Goal: Task Accomplishment & Management: Use online tool/utility

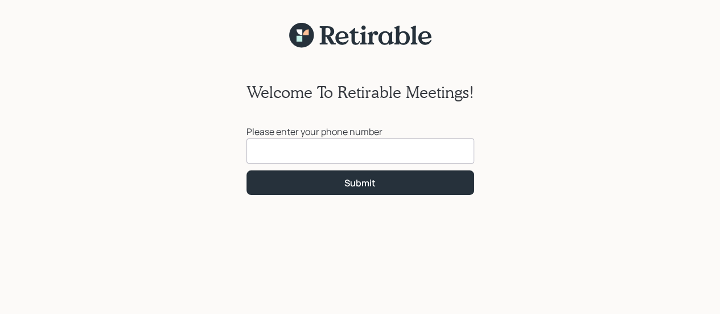
click at [296, 150] on input at bounding box center [360, 150] width 228 height 25
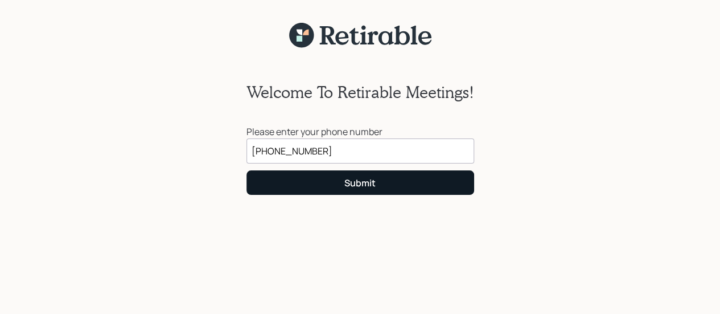
type input "[PHONE_NUMBER]"
click at [352, 181] on div "Submit" at bounding box center [359, 182] width 31 height 13
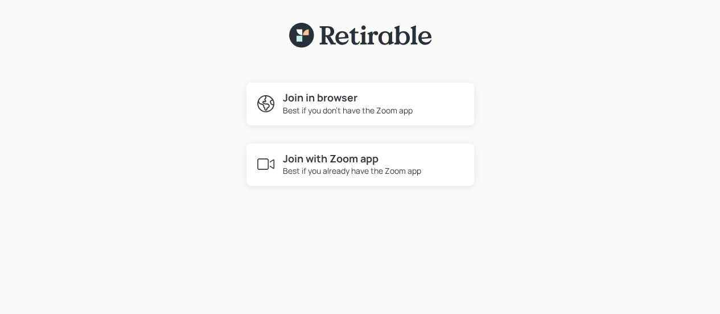
click at [308, 158] on h4 "Join with Zoom app" at bounding box center [352, 159] width 138 height 13
